Goal: Navigation & Orientation: Find specific page/section

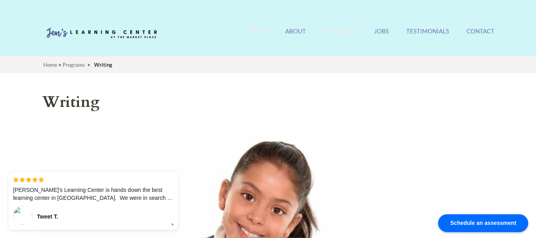
click at [255, 29] on link "Home" at bounding box center [258, 35] width 18 height 17
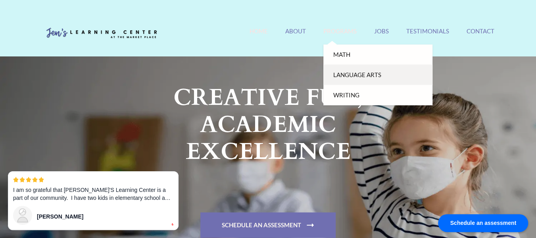
click at [347, 75] on link "Language Arts" at bounding box center [377, 75] width 109 height 20
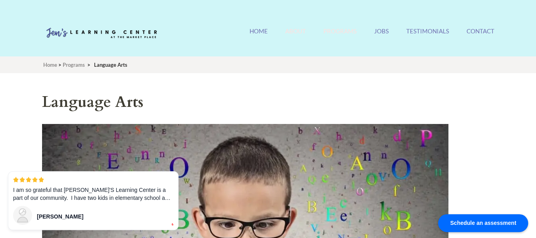
click at [297, 32] on link "About" at bounding box center [295, 35] width 21 height 17
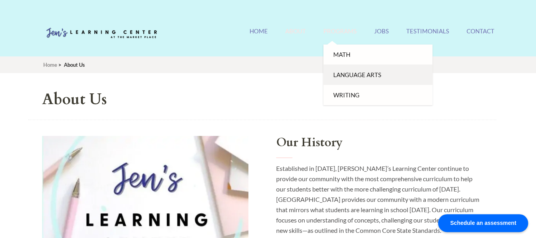
click at [344, 74] on link "Language Arts" at bounding box center [377, 75] width 109 height 20
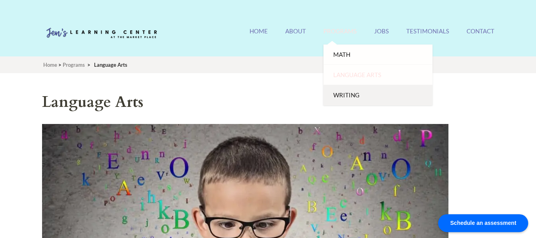
click at [351, 96] on link "Writing" at bounding box center [377, 95] width 109 height 20
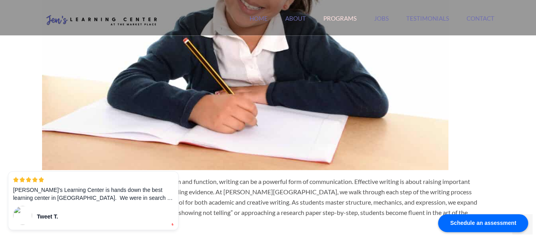
scroll to position [75, 0]
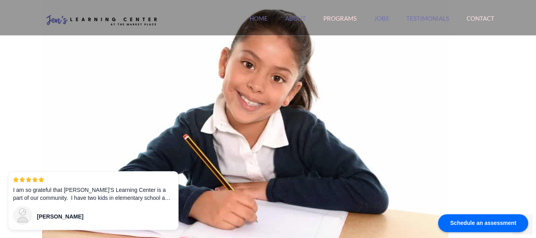
click at [476, 17] on link "Contact" at bounding box center [480, 23] width 28 height 17
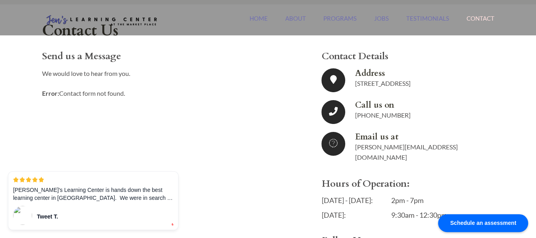
scroll to position [21, 0]
